Goal: Task Accomplishment & Management: Use online tool/utility

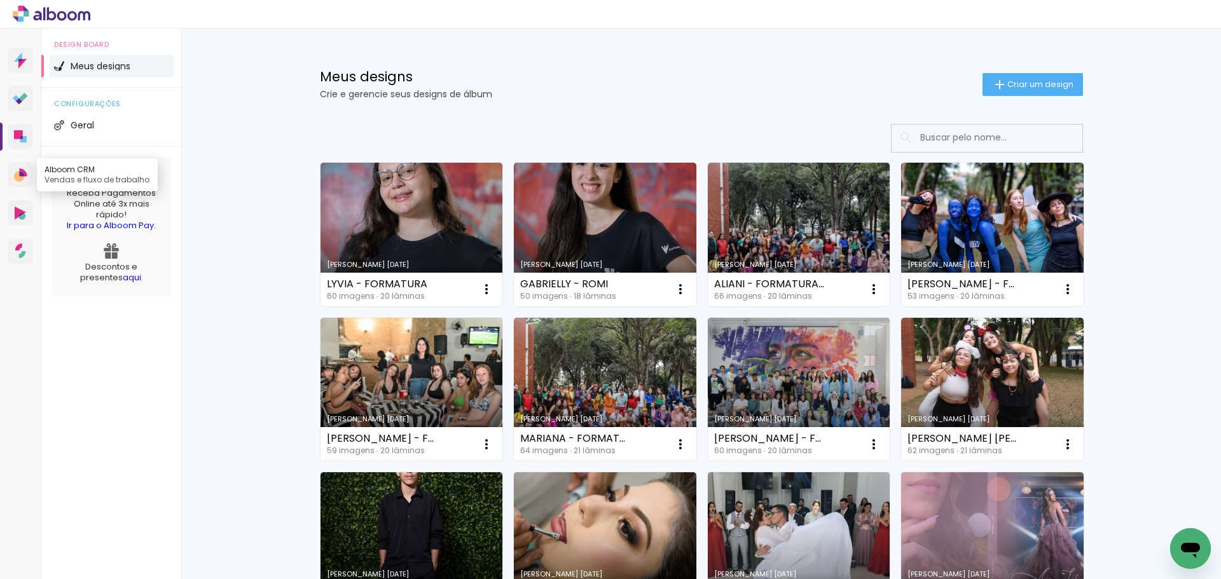
click at [20, 177] on icon at bounding box center [19, 176] width 11 height 11
click at [22, 210] on icon at bounding box center [20, 213] width 11 height 13
